Goal: Information Seeking & Learning: Learn about a topic

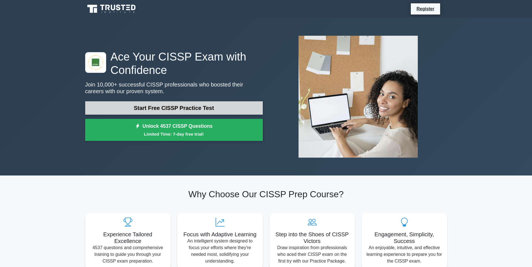
click at [174, 109] on link "Start Free CISSP Practice Test" at bounding box center [174, 107] width 178 height 13
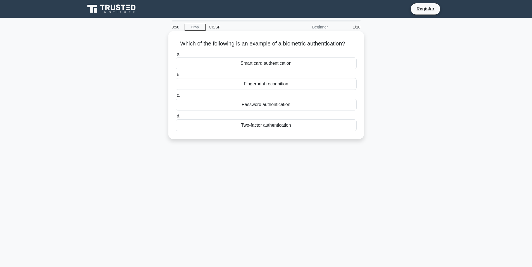
click at [285, 87] on div "Fingerprint recognition" at bounding box center [266, 84] width 181 height 12
click at [176, 77] on input "b. Fingerprint recognition" at bounding box center [176, 75] width 0 height 4
click at [280, 85] on div "Authentication" at bounding box center [266, 84] width 181 height 12
click at [176, 77] on input "b. Authentication" at bounding box center [176, 75] width 0 height 4
click at [271, 64] on div "Secure service" at bounding box center [266, 64] width 181 height 12
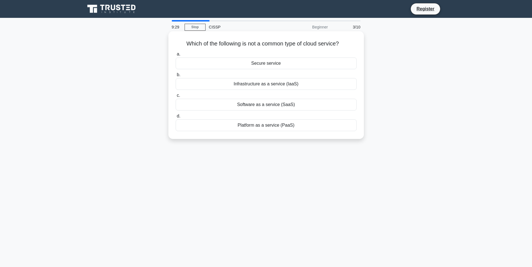
click at [176, 56] on input "a. Secure service" at bounding box center [176, 55] width 0 height 4
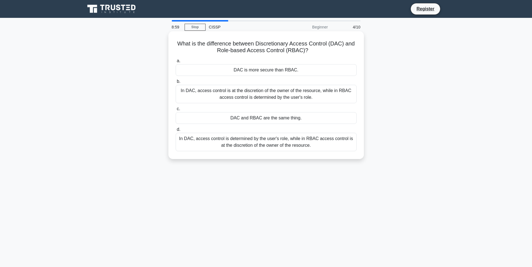
click at [264, 96] on div "In DAC, access control is at the discretion of the owner of the resource, while…" at bounding box center [266, 94] width 181 height 18
click at [176, 84] on input "b. In DAC, access control is at the discretion of the owner of the resource, wh…" at bounding box center [176, 82] width 0 height 4
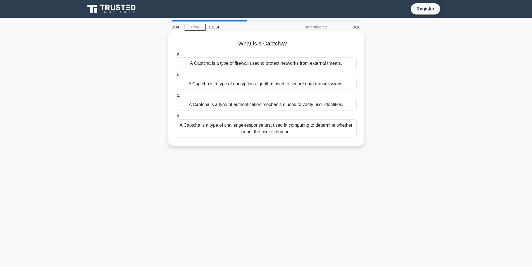
click at [269, 127] on div "A Captcha is a type of challenge-response test used in computing to determine w…" at bounding box center [266, 129] width 181 height 18
click at [176, 118] on input "d. A Captcha is a type of challenge-response test used in computing to determin…" at bounding box center [176, 117] width 0 height 4
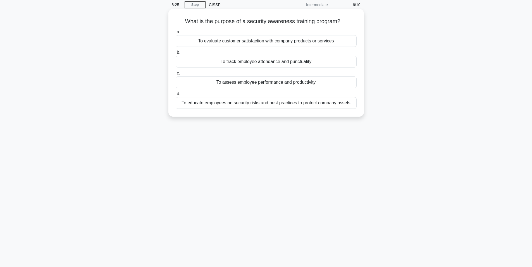
scroll to position [34, 0]
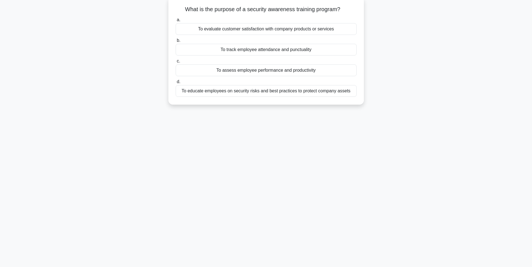
click at [251, 91] on div "To educate employees on security risks and best practices to protect company as…" at bounding box center [266, 91] width 181 height 12
click at [176, 84] on input "d. To educate employees on security risks and best practices to protect company…" at bounding box center [176, 82] width 0 height 4
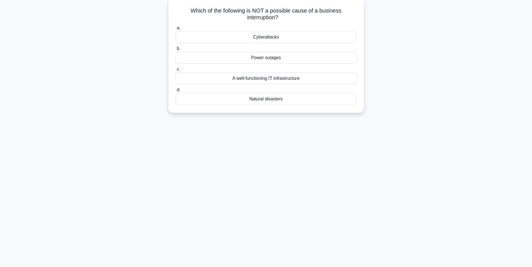
scroll to position [0, 0]
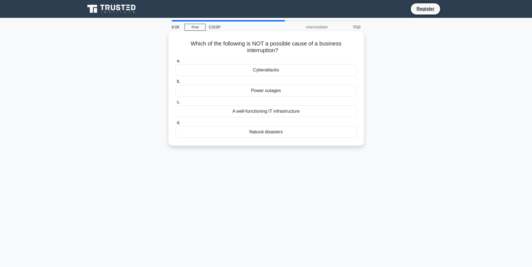
click at [261, 113] on div "A well-functioning IT infrastructure" at bounding box center [266, 112] width 181 height 12
click at [176, 104] on input "c. A well-functioning IT infrastructure" at bounding box center [176, 103] width 0 height 4
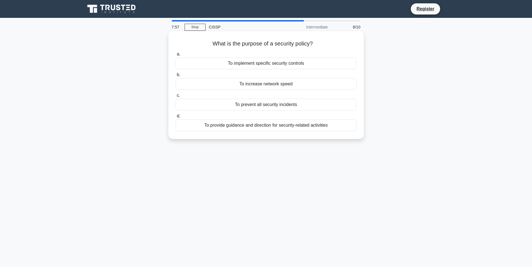
click at [255, 127] on div "To provide guidance and direction for security-related activities" at bounding box center [266, 126] width 181 height 12
click at [176, 118] on input "d. To provide guidance and direction for security-related activities" at bounding box center [176, 117] width 0 height 4
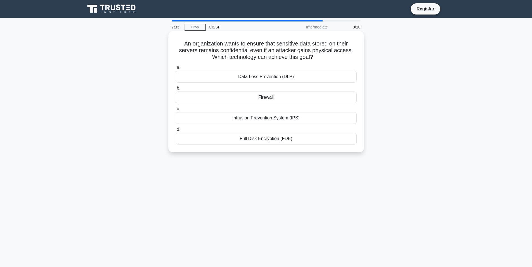
click at [271, 139] on div "Full Disk Encryption (FDE)" at bounding box center [266, 139] width 181 height 12
click at [176, 132] on input "d. Full Disk Encryption (FDE)" at bounding box center [176, 130] width 0 height 4
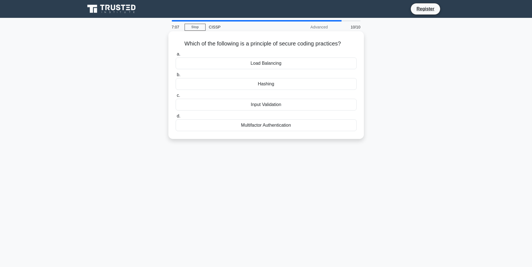
click at [297, 87] on div "Hashing" at bounding box center [266, 84] width 181 height 12
click at [176, 77] on input "b. Hashing" at bounding box center [176, 75] width 0 height 4
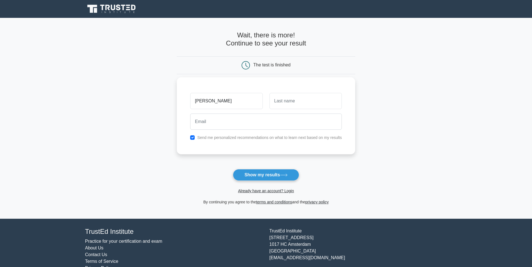
type input "Daniel"
type input "Thomas"
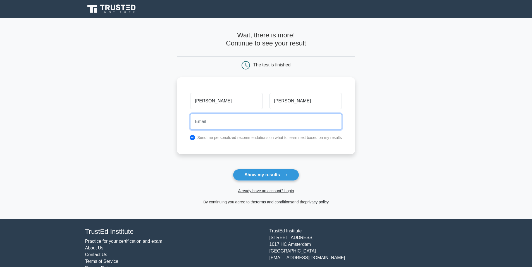
click at [254, 124] on input "email" at bounding box center [266, 122] width 152 height 16
type input "thomas_danny@yahoo.com"
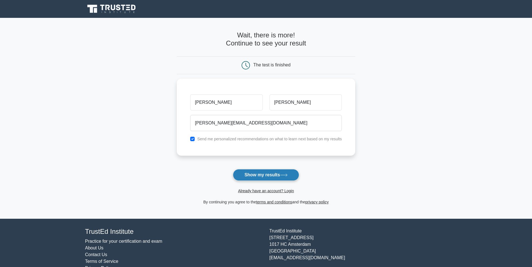
drag, startPoint x: 251, startPoint y: 179, endPoint x: 248, endPoint y: 181, distance: 3.2
click at [250, 179] on button "Show my results" at bounding box center [266, 175] width 66 height 12
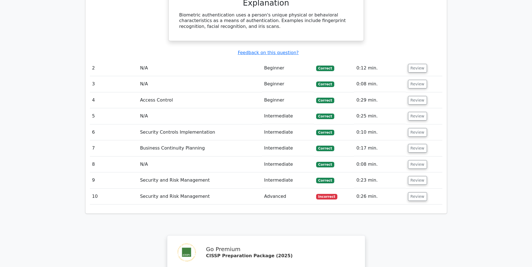
scroll to position [559, 0]
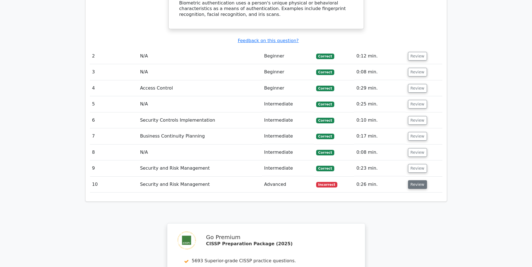
click at [415, 181] on button "Review" at bounding box center [417, 185] width 19 height 9
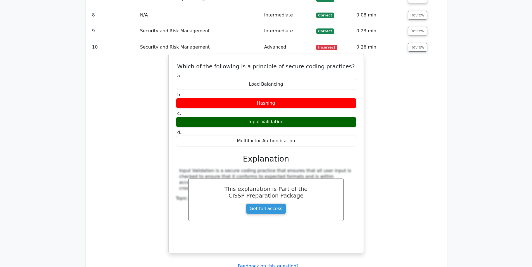
scroll to position [699, 0]
